Goal: Information Seeking & Learning: Learn about a topic

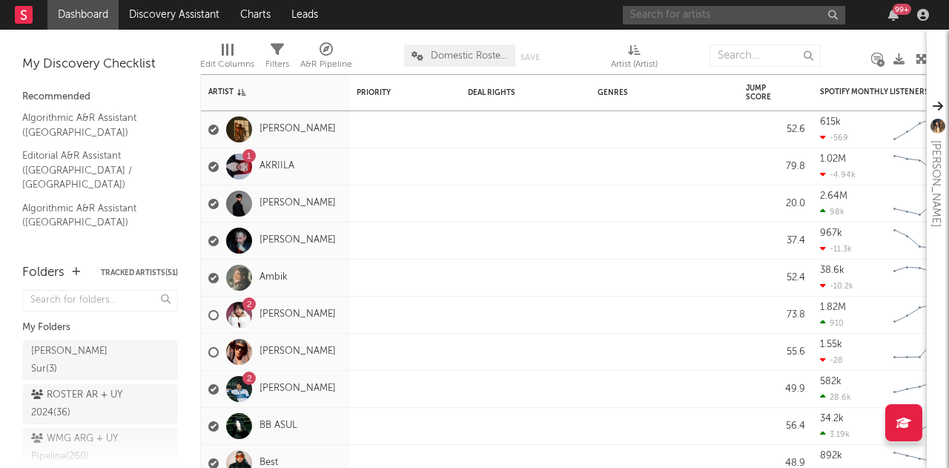
click at [695, 14] on input "text" at bounding box center [734, 15] width 222 height 19
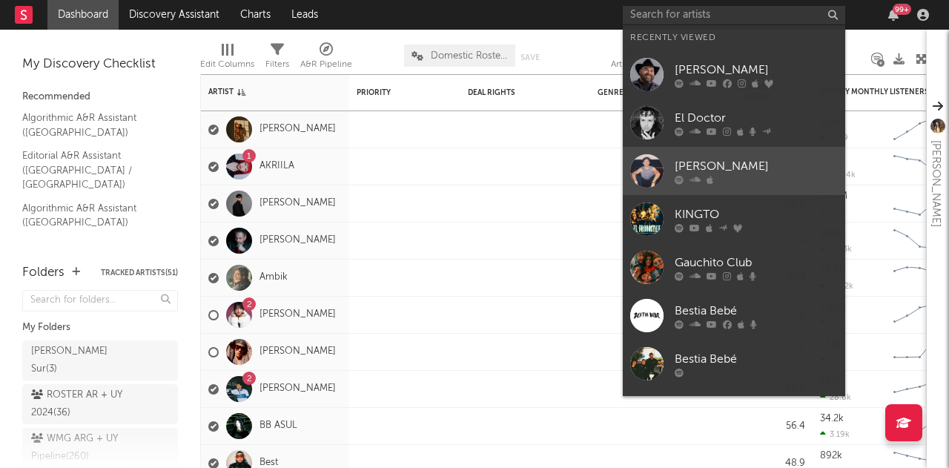
click at [746, 167] on div "[PERSON_NAME]" at bounding box center [756, 166] width 163 height 18
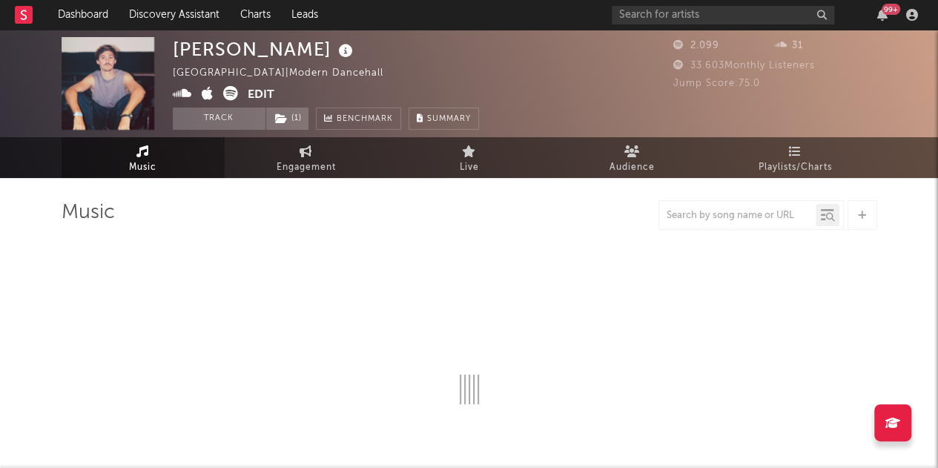
select select "6m"
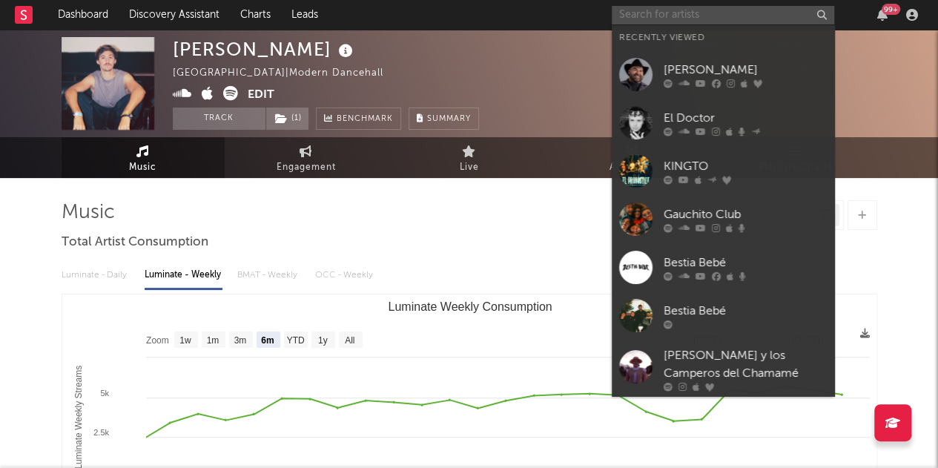
click at [666, 21] on input "text" at bounding box center [723, 15] width 222 height 19
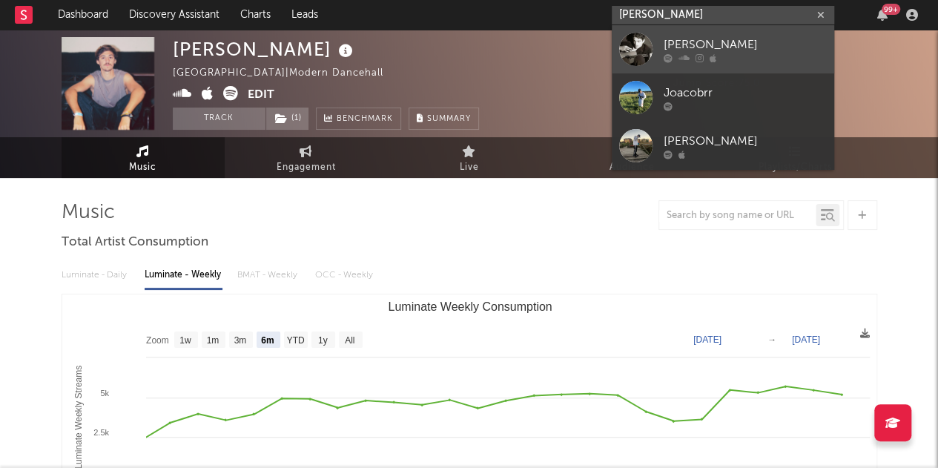
type input "[PERSON_NAME]"
click at [777, 49] on div "[PERSON_NAME]" at bounding box center [744, 45] width 163 height 18
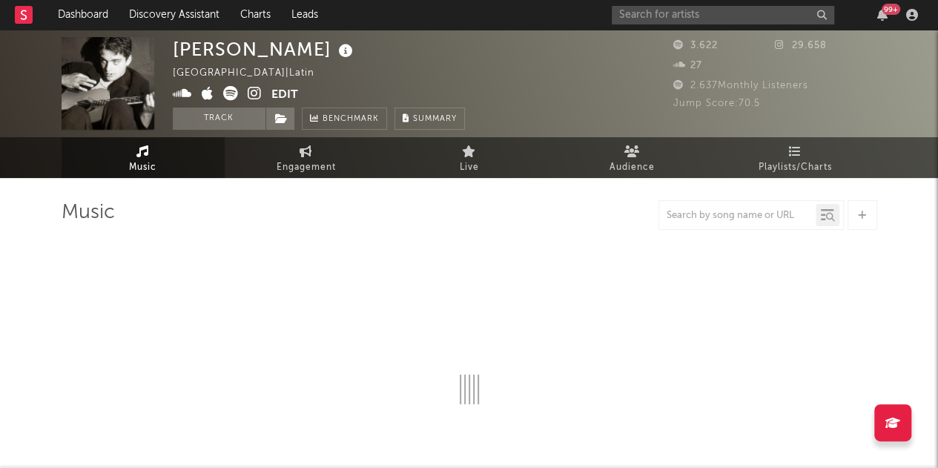
select select "6m"
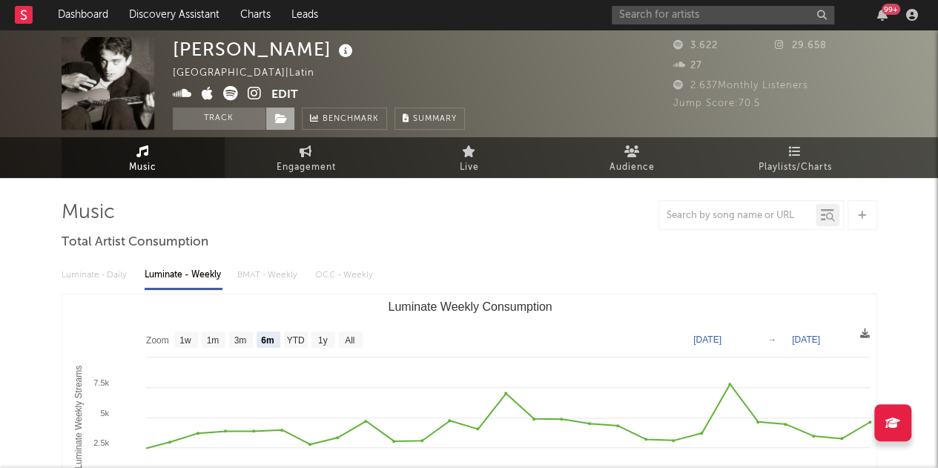
click at [286, 122] on icon at bounding box center [281, 118] width 13 height 10
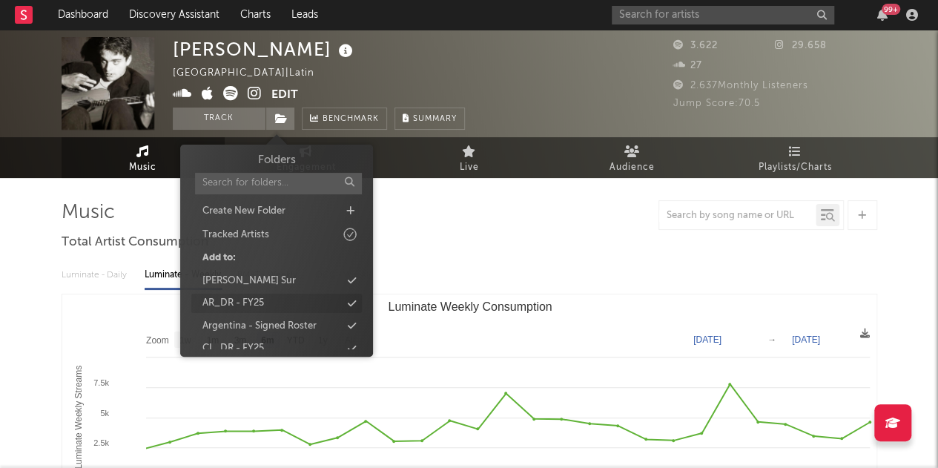
scroll to position [80, 0]
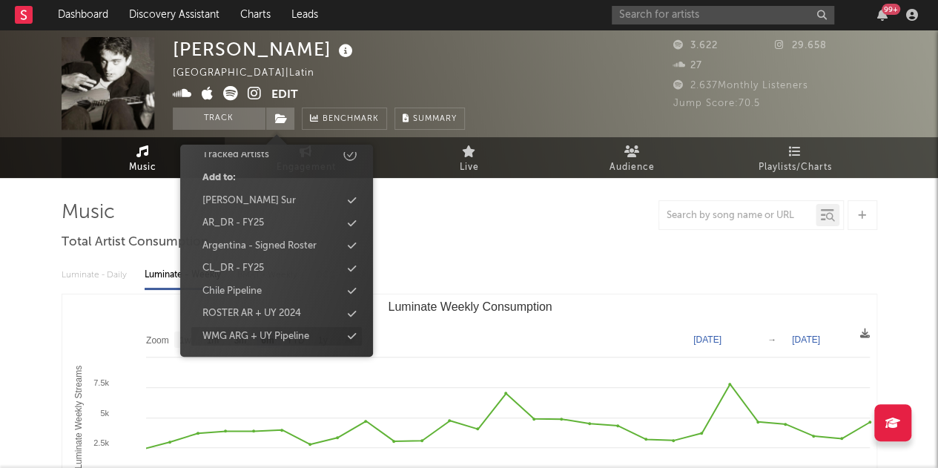
click at [296, 336] on div "WMG ARG + UY Pipeline" at bounding box center [255, 336] width 107 height 15
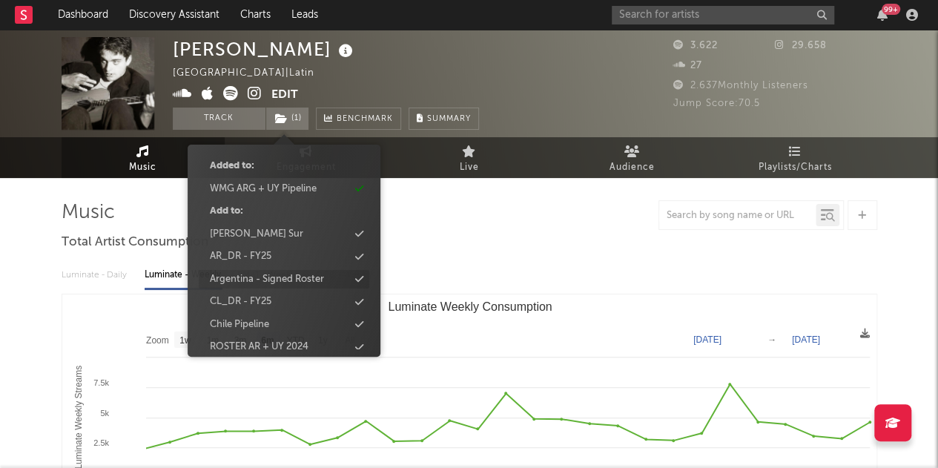
scroll to position [102, 0]
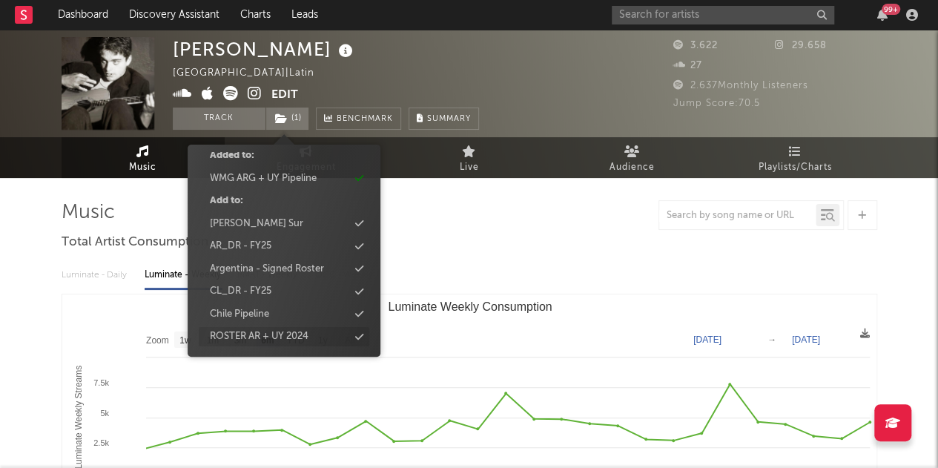
click at [305, 334] on div "ROSTER AR + UY 2024" at bounding box center [259, 336] width 99 height 15
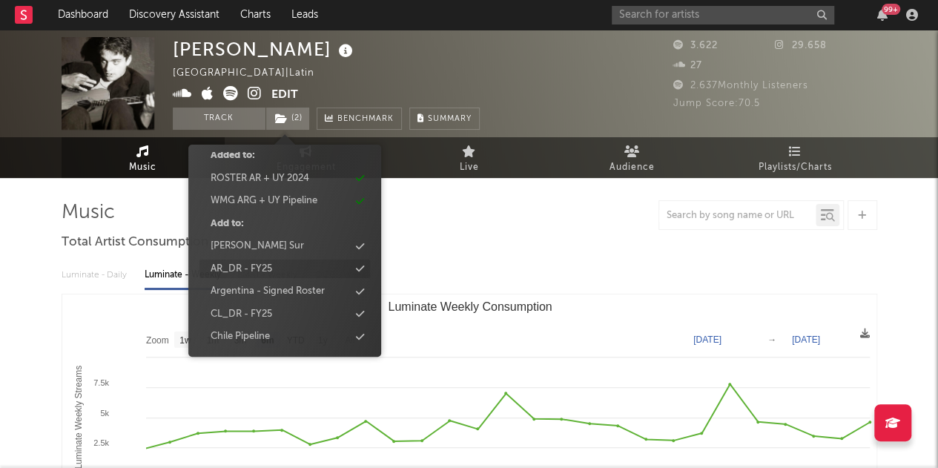
click at [245, 265] on div "AR_DR - FY25" at bounding box center [242, 269] width 62 height 15
click at [279, 284] on div "Argentina - Signed Roster" at bounding box center [267, 291] width 114 height 15
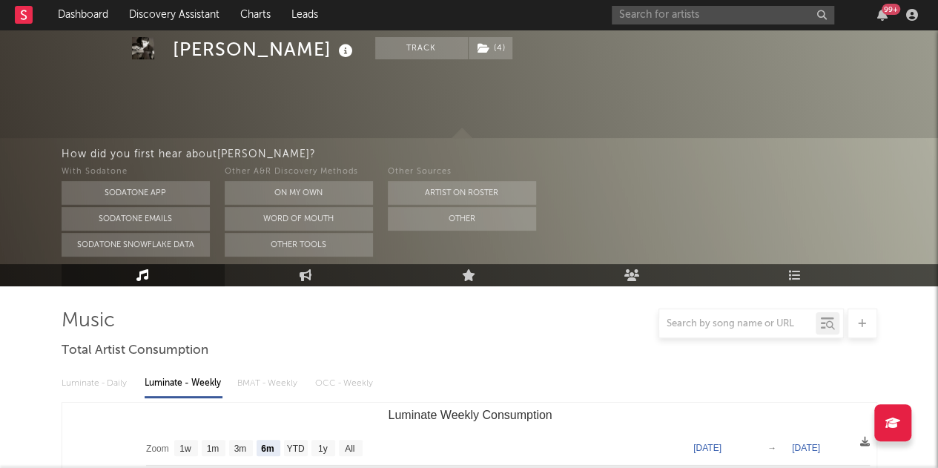
scroll to position [151, 0]
